Goal: Task Accomplishment & Management: Use online tool/utility

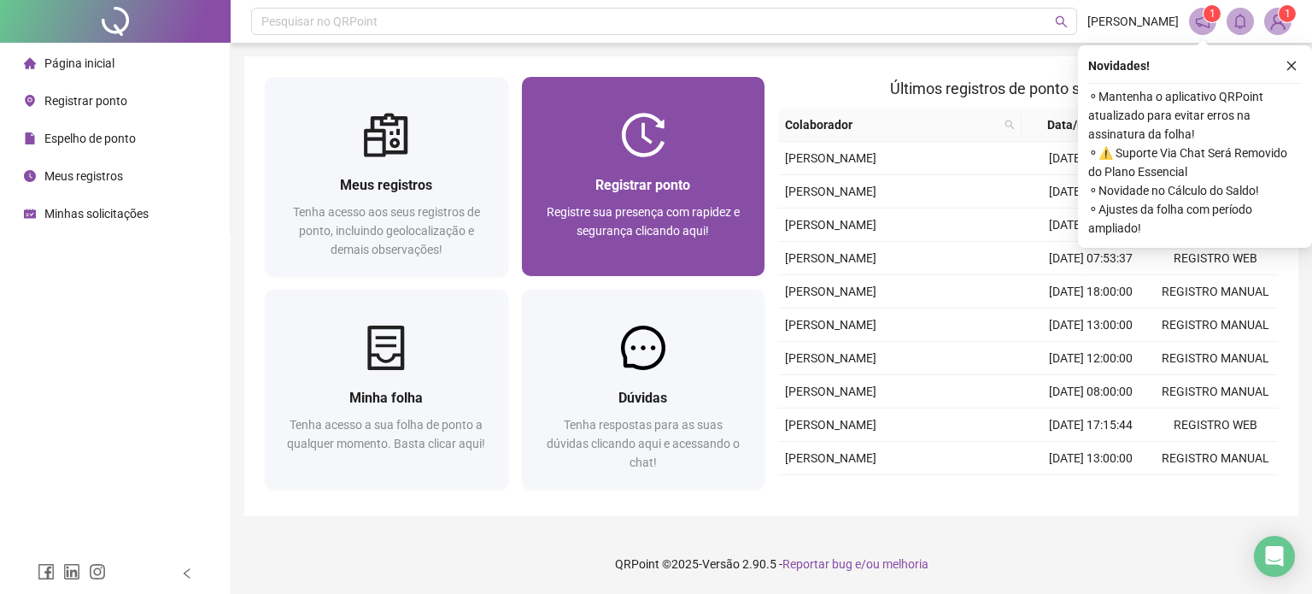
click at [685, 219] on span "Registre sua presença com rapidez e segurança clicando aqui!" at bounding box center [643, 221] width 193 height 32
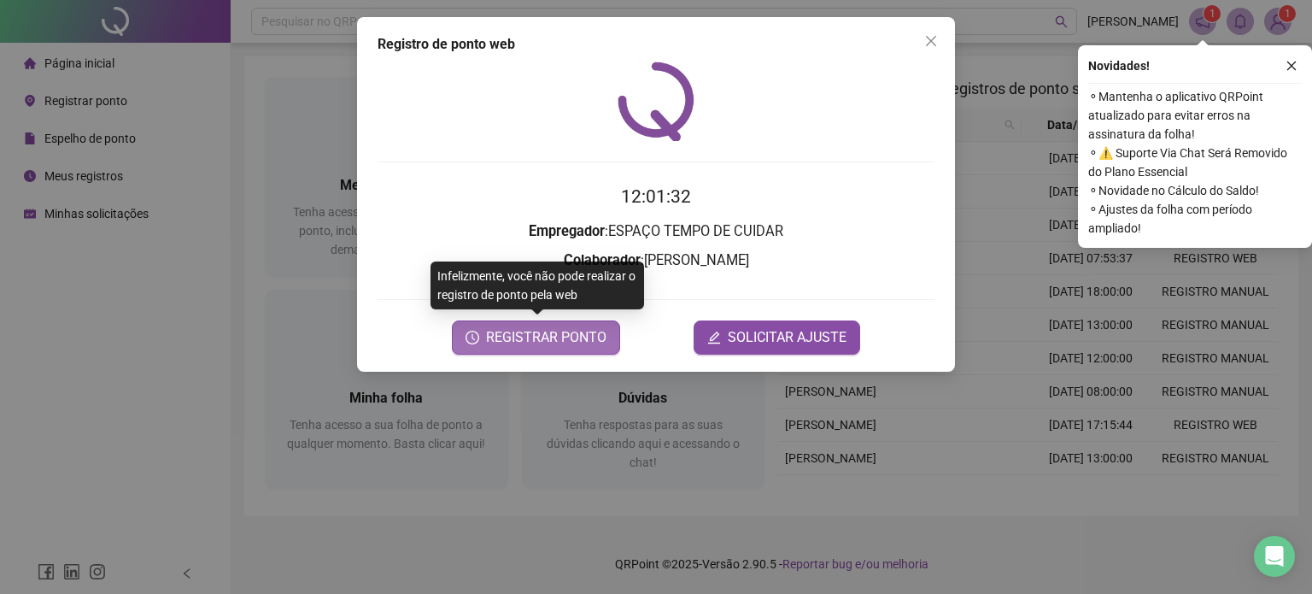
click at [596, 332] on span "REGISTRAR PONTO" at bounding box center [546, 337] width 120 height 21
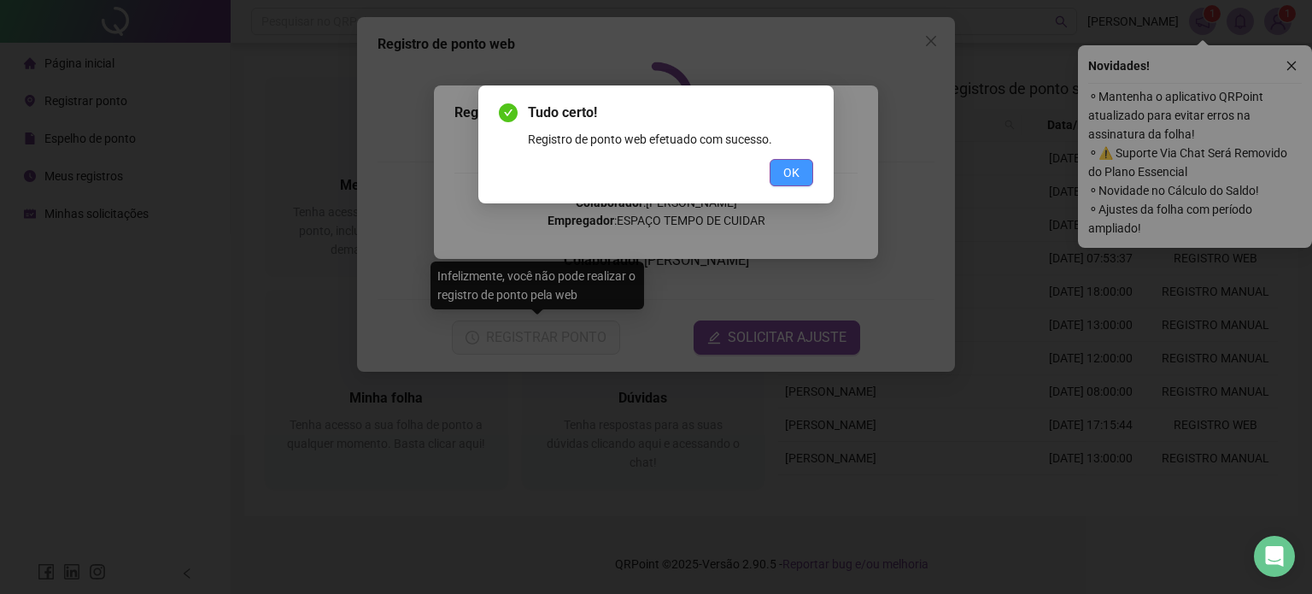
click at [786, 163] on span "OK" at bounding box center [792, 172] width 16 height 19
